Goal: Navigation & Orientation: Find specific page/section

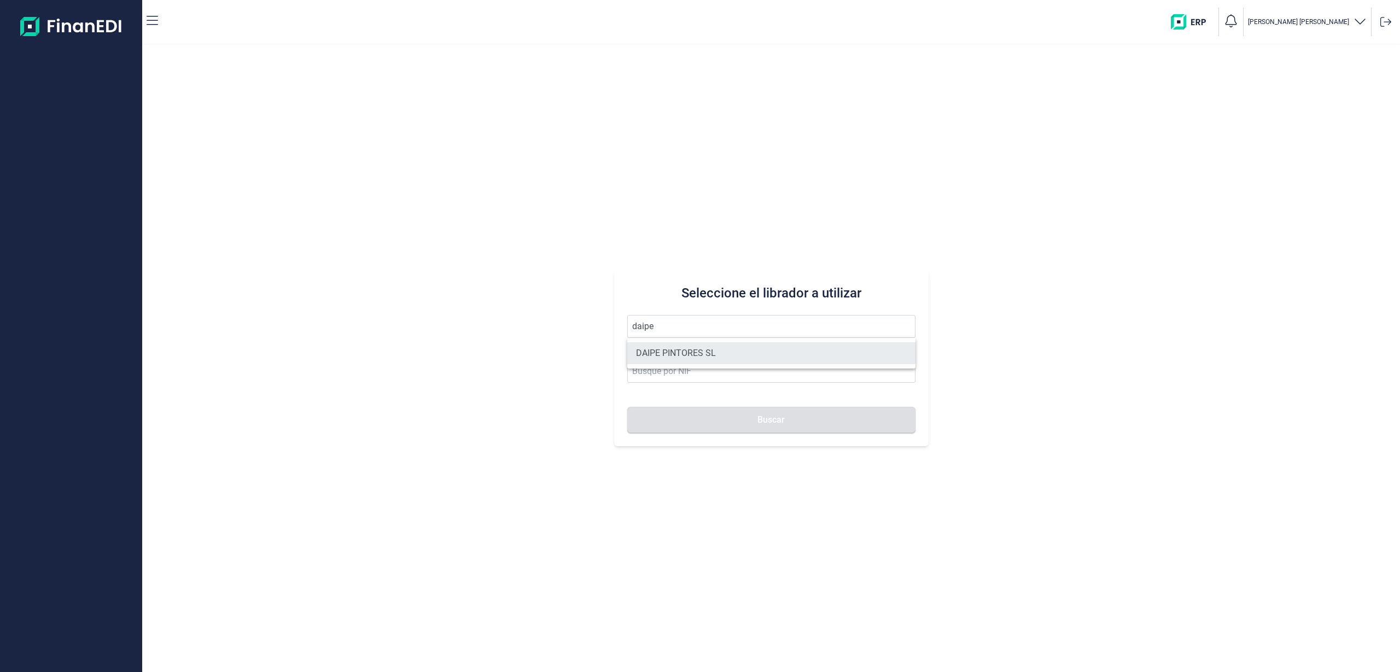
click at [696, 361] on li "DAIPE PINTORES SL" at bounding box center [771, 353] width 288 height 22
type input "DAIPE PINTORES SL"
type input "B02679678"
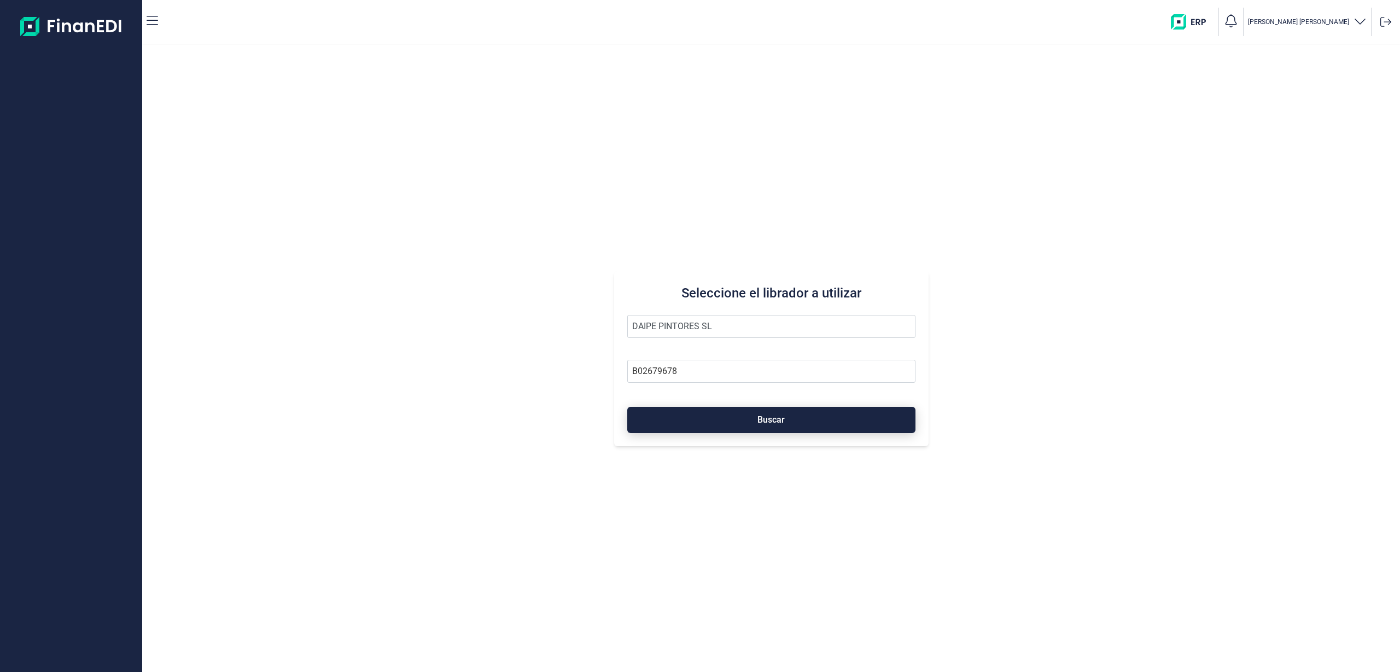
click at [727, 420] on button "Buscar" at bounding box center [771, 420] width 288 height 26
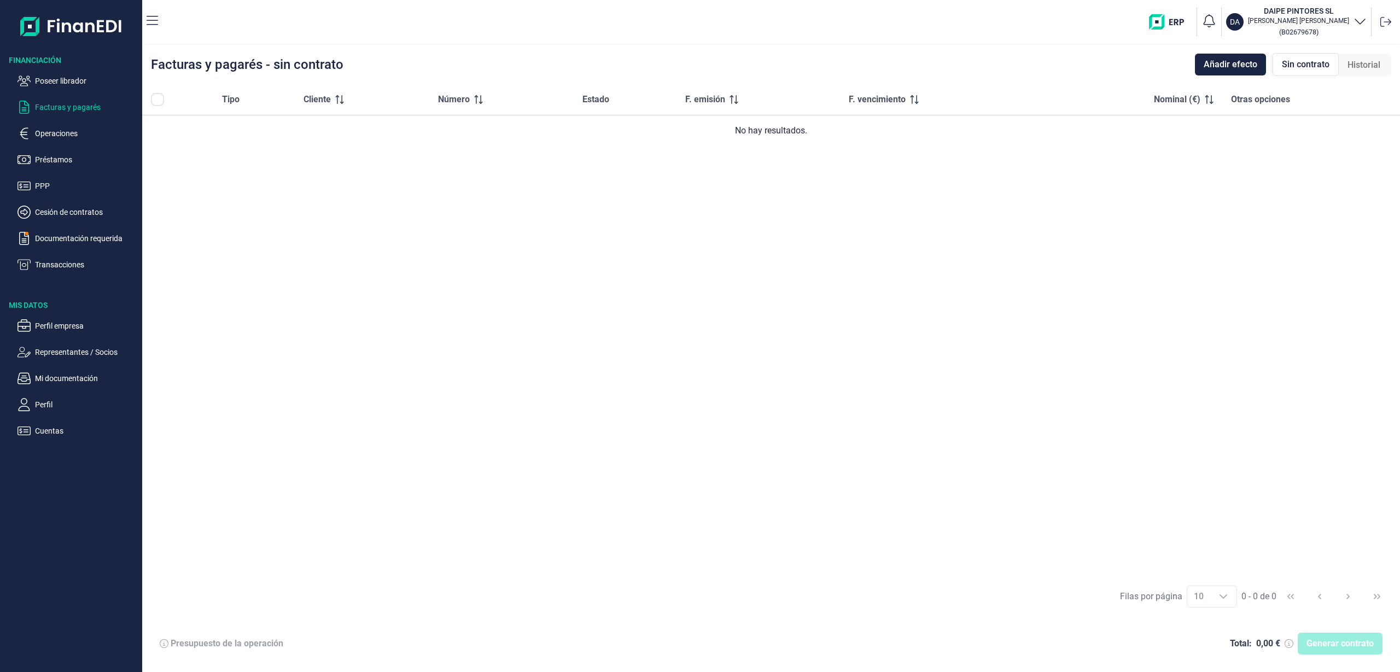
click at [84, 208] on p "Cesión de contratos" at bounding box center [86, 212] width 103 height 13
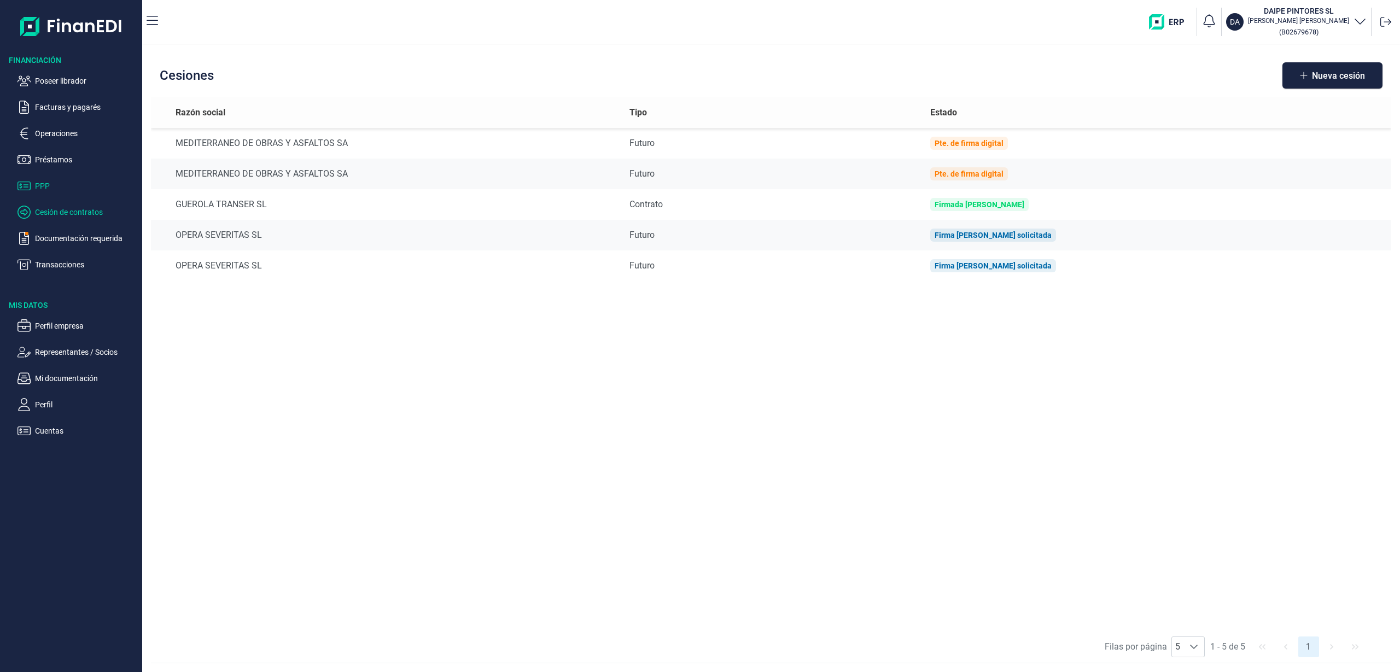
click at [68, 183] on p "PPP" at bounding box center [86, 185] width 103 height 13
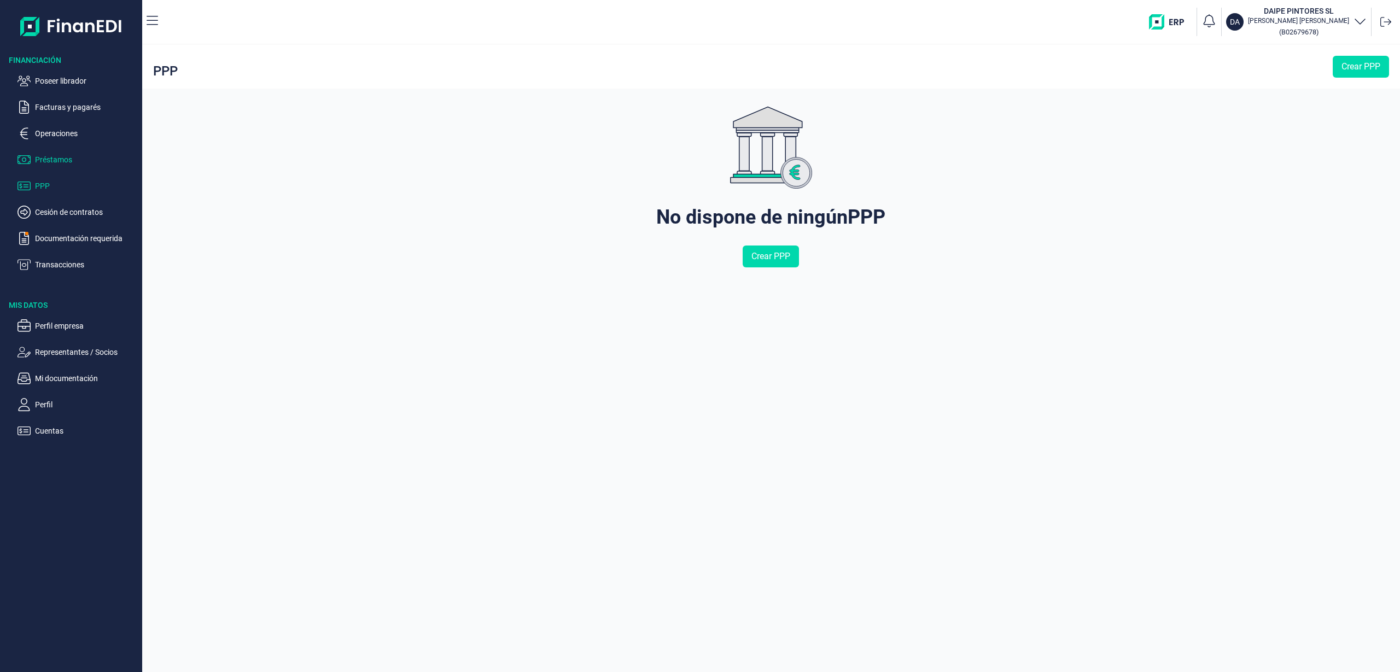
click at [75, 156] on p "Préstamos" at bounding box center [86, 159] width 103 height 13
click at [73, 127] on p "Operaciones" at bounding box center [86, 133] width 103 height 13
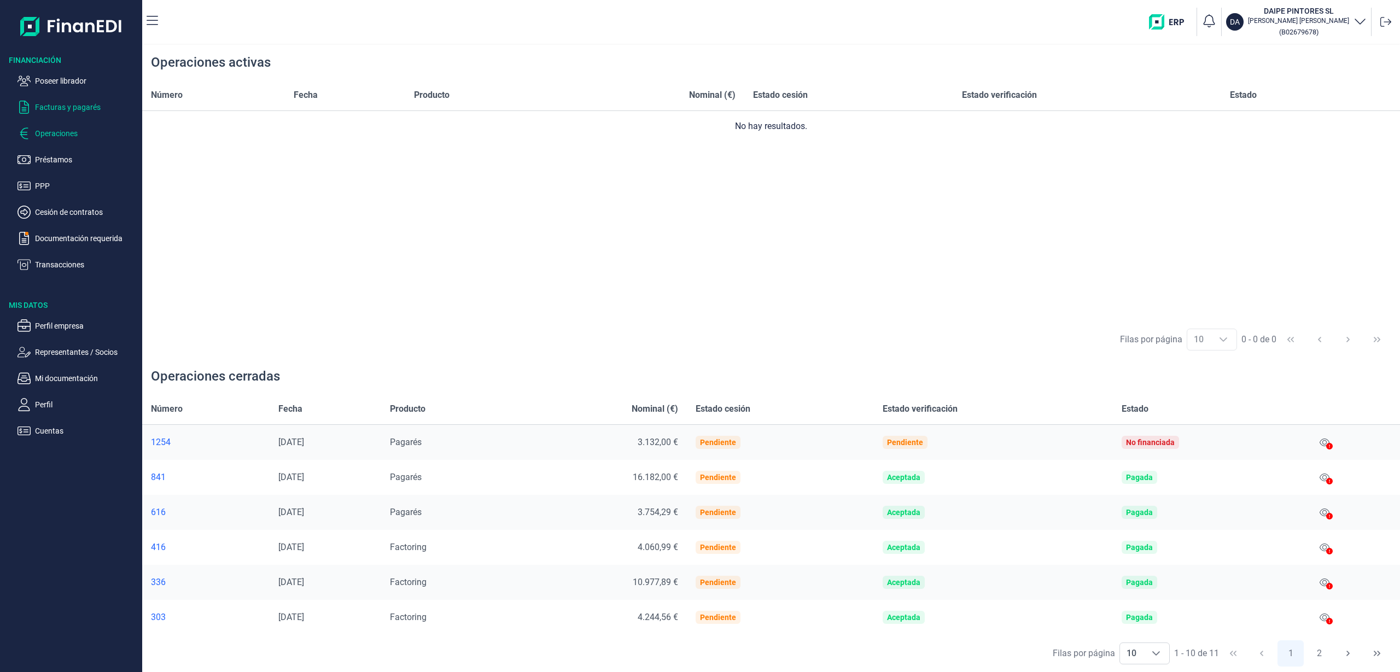
click at [71, 105] on p "Facturas y pagarés" at bounding box center [86, 107] width 103 height 13
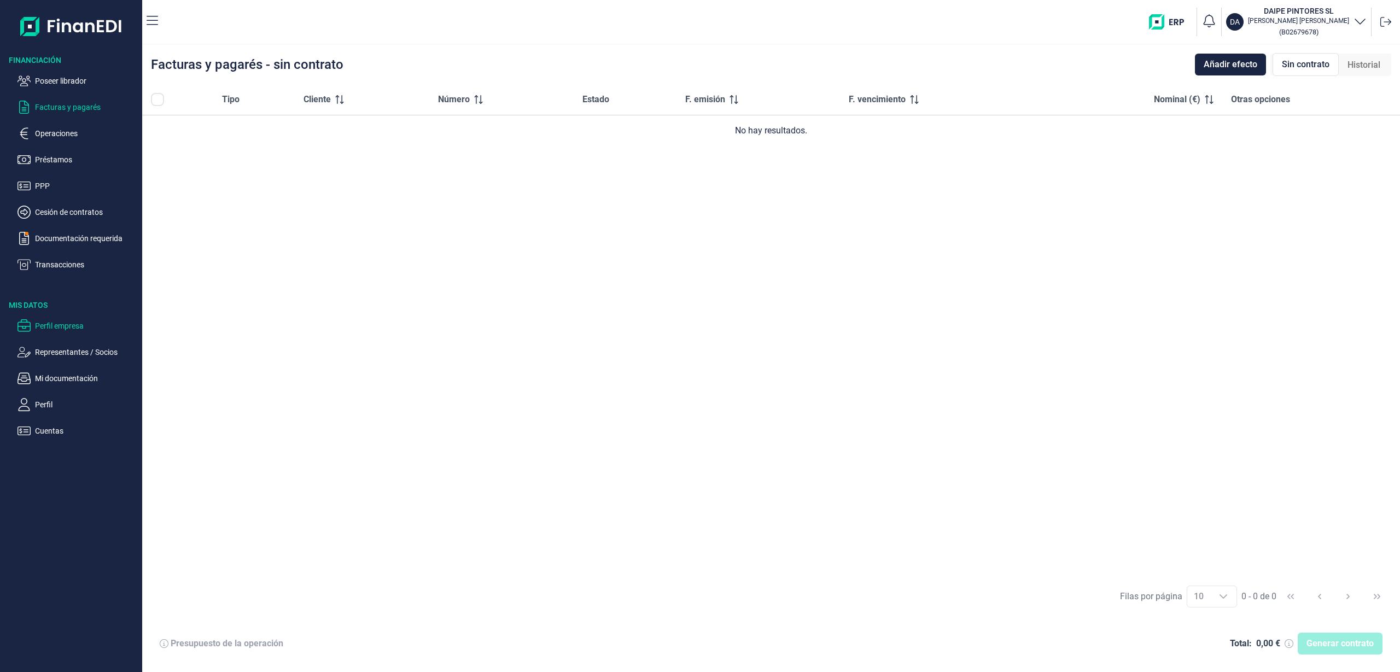
click at [72, 322] on p "Perfil empresa" at bounding box center [86, 325] width 103 height 13
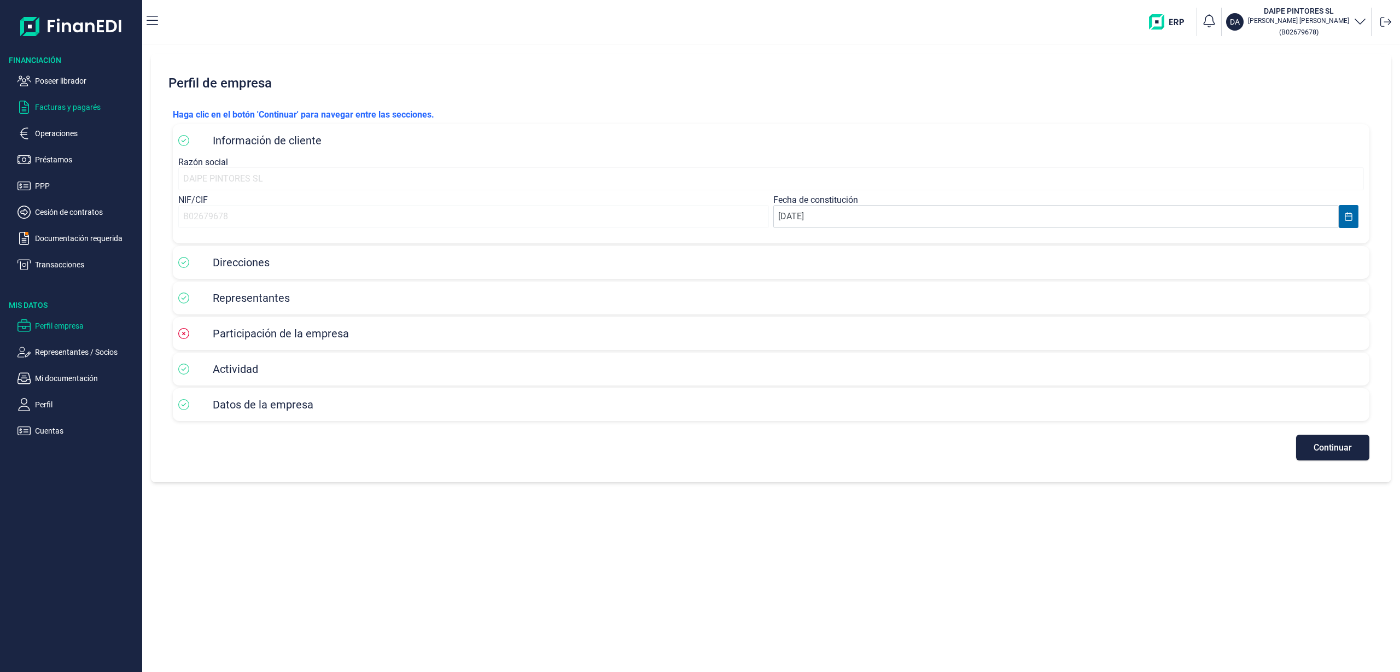
click at [74, 108] on p "Facturas y pagarés" at bounding box center [86, 107] width 103 height 13
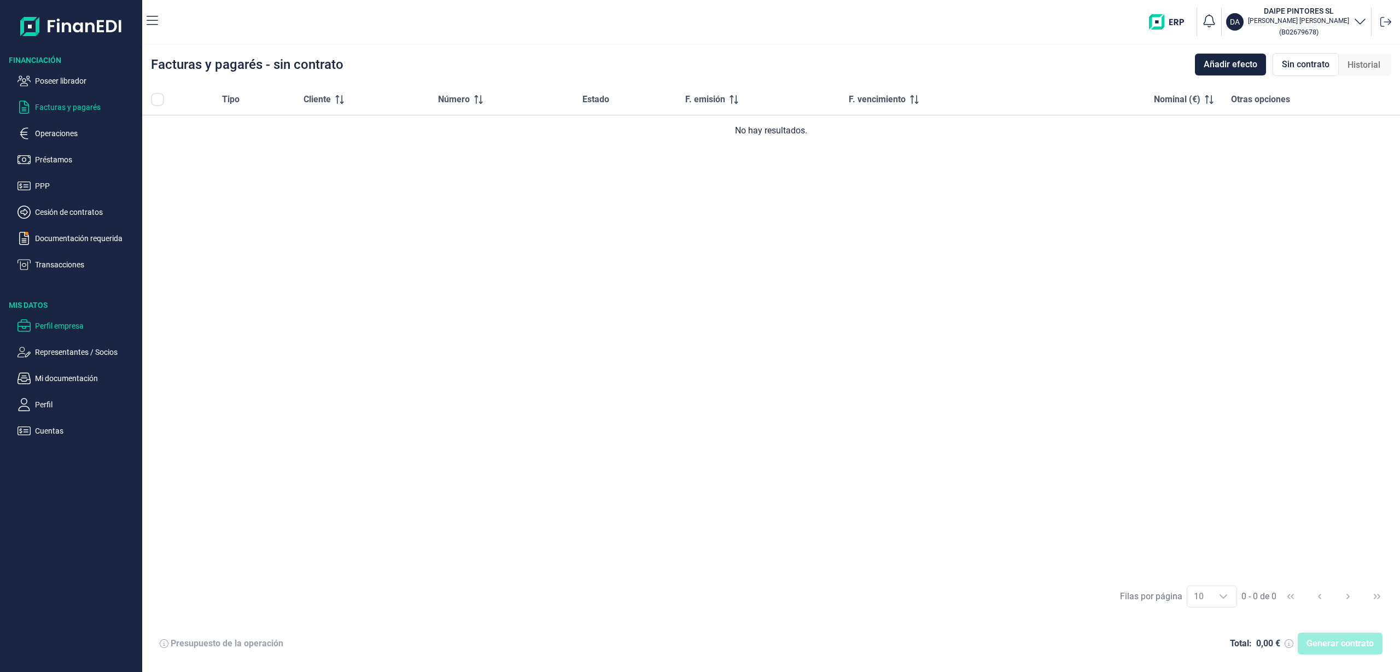
click at [84, 325] on p "Perfil empresa" at bounding box center [86, 325] width 103 height 13
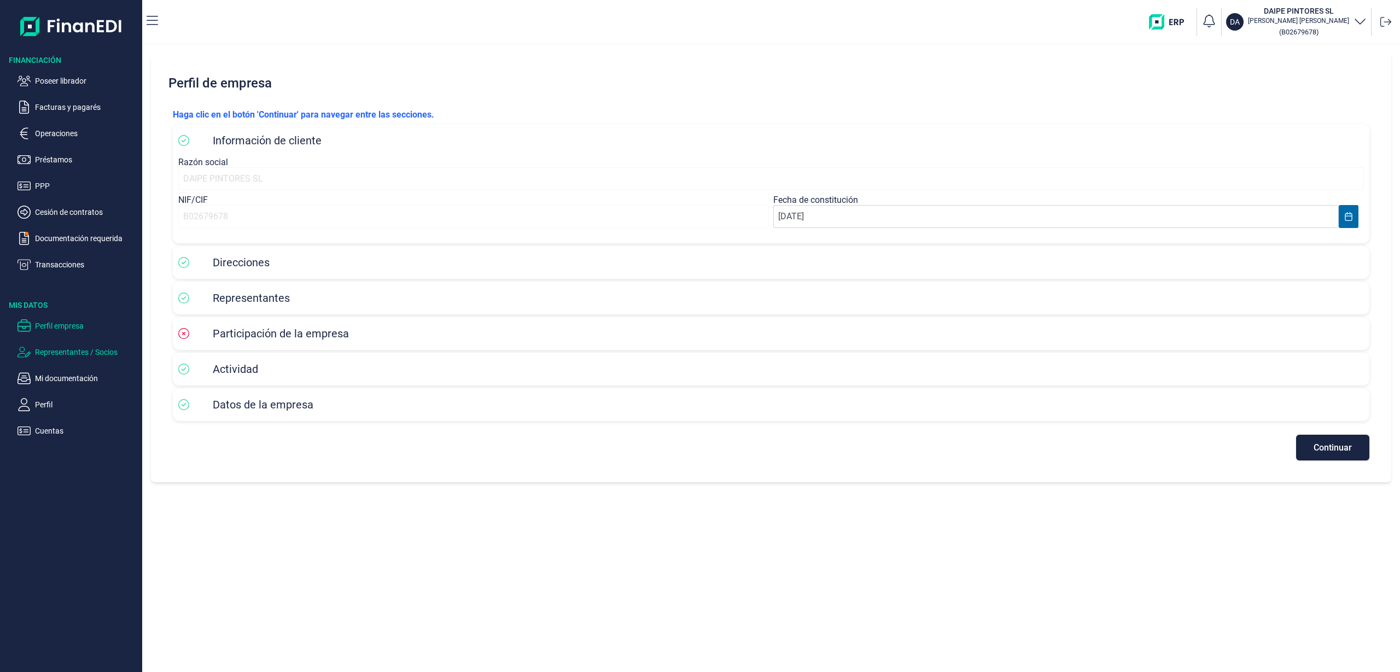
click at [69, 358] on p "Representantes / Socios" at bounding box center [86, 352] width 103 height 13
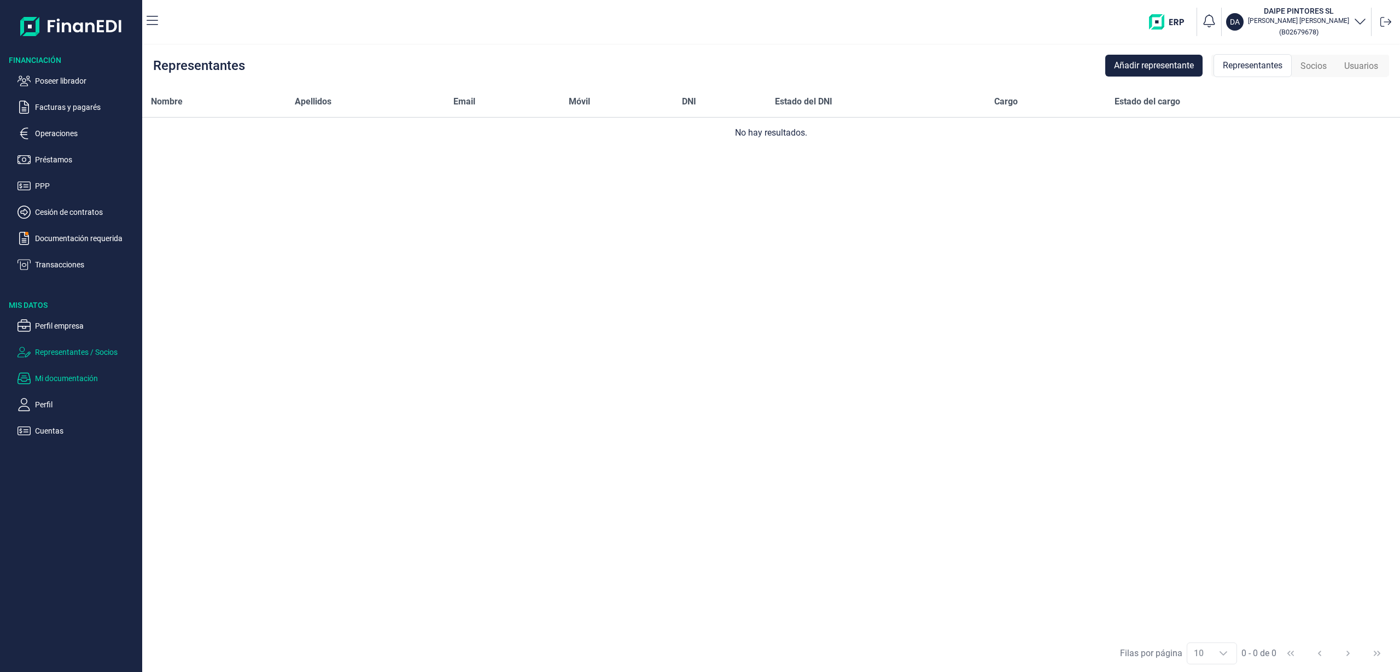
click at [60, 377] on p "Mi documentación" at bounding box center [86, 378] width 103 height 13
